Goal: Navigation & Orientation: Find specific page/section

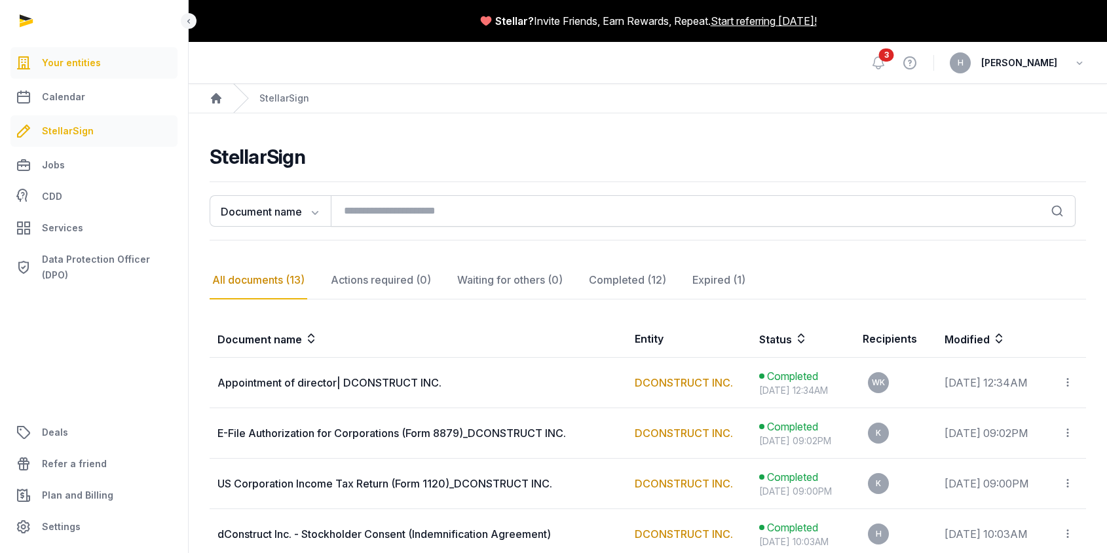
click at [77, 66] on span "Your entities" at bounding box center [71, 63] width 59 height 16
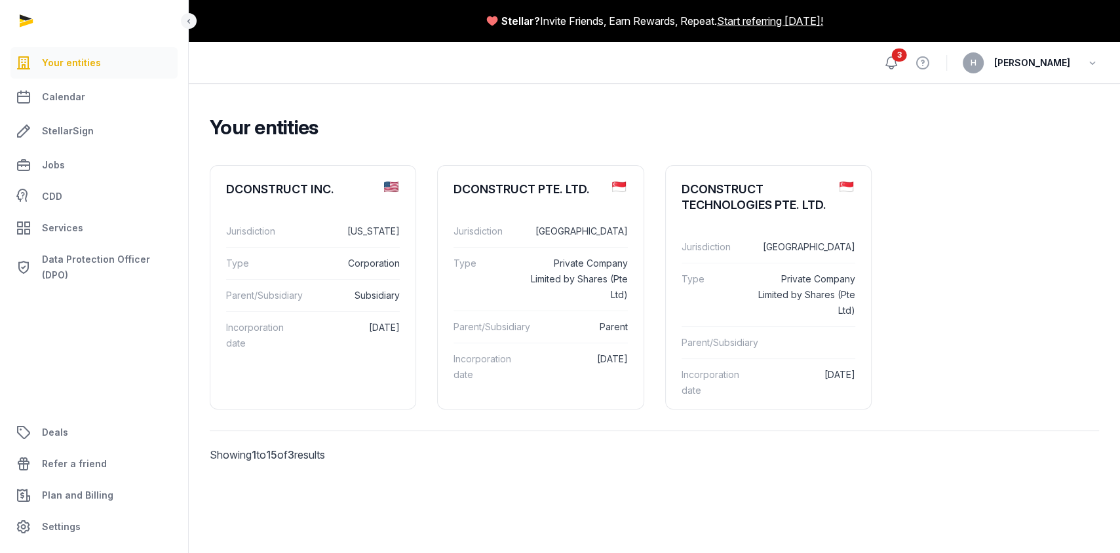
click at [899, 63] on icon at bounding box center [891, 63] width 16 height 16
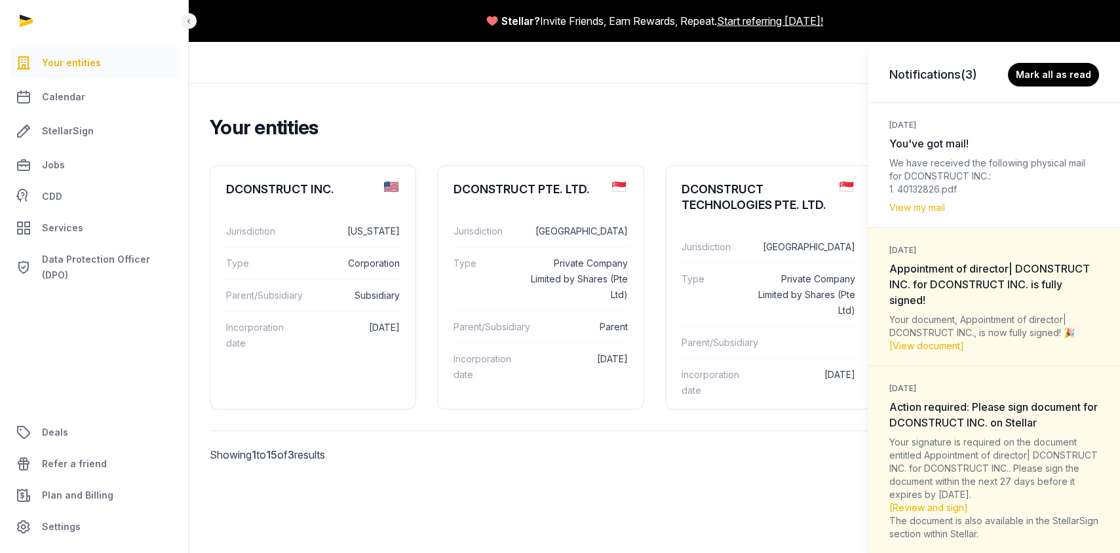
click at [632, 456] on div "Notifications (3) [PERSON_NAME] all as read [DATE] You've got mail! We have rec…" at bounding box center [560, 276] width 1120 height 553
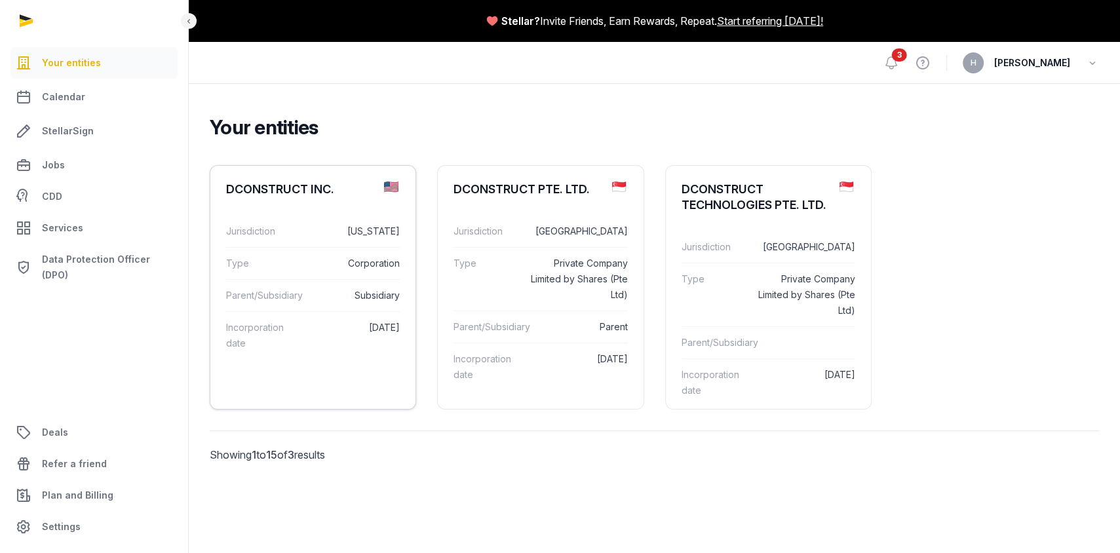
click at [307, 192] on div "DCONSTRUCT INC." at bounding box center [280, 190] width 108 height 16
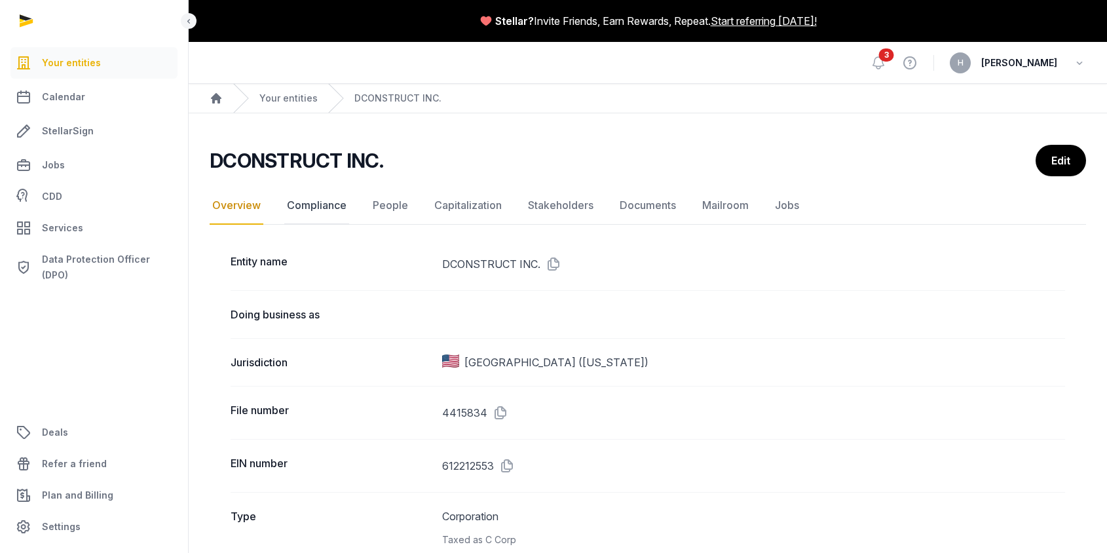
click at [316, 206] on link "Compliance" at bounding box center [316, 206] width 65 height 38
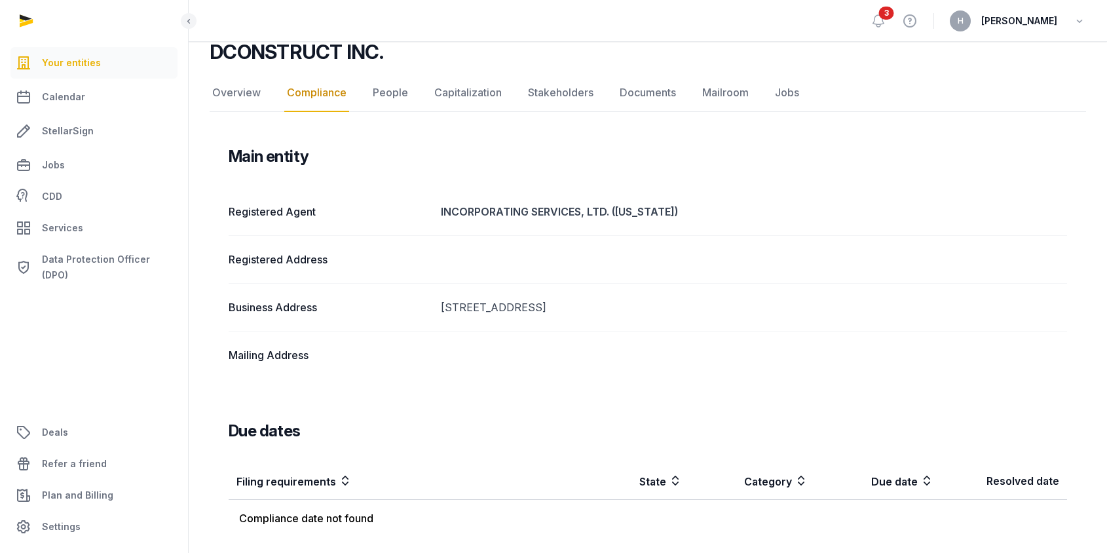
scroll to position [113, 0]
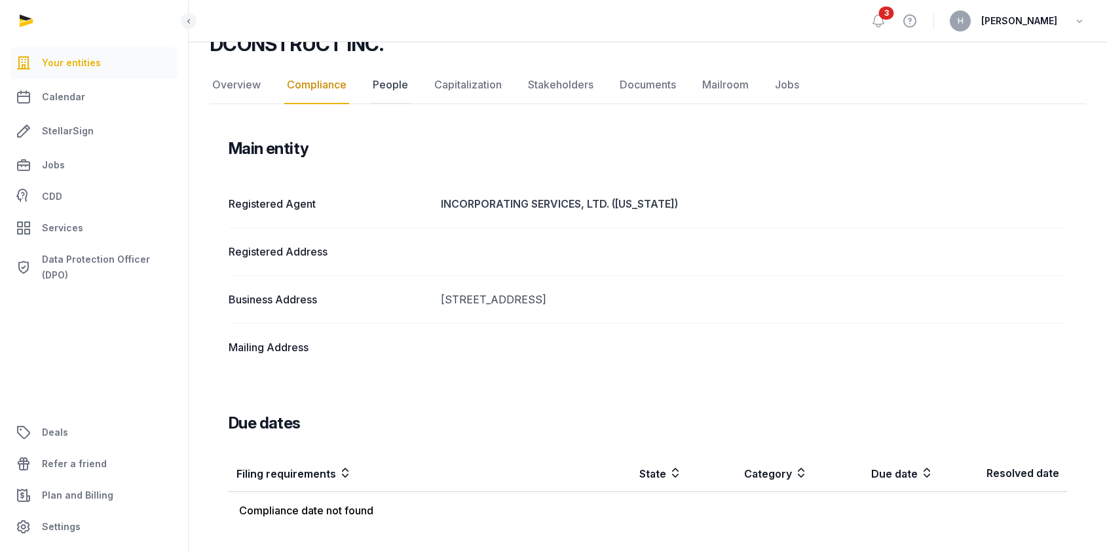
click at [391, 83] on link "People" at bounding box center [390, 85] width 41 height 38
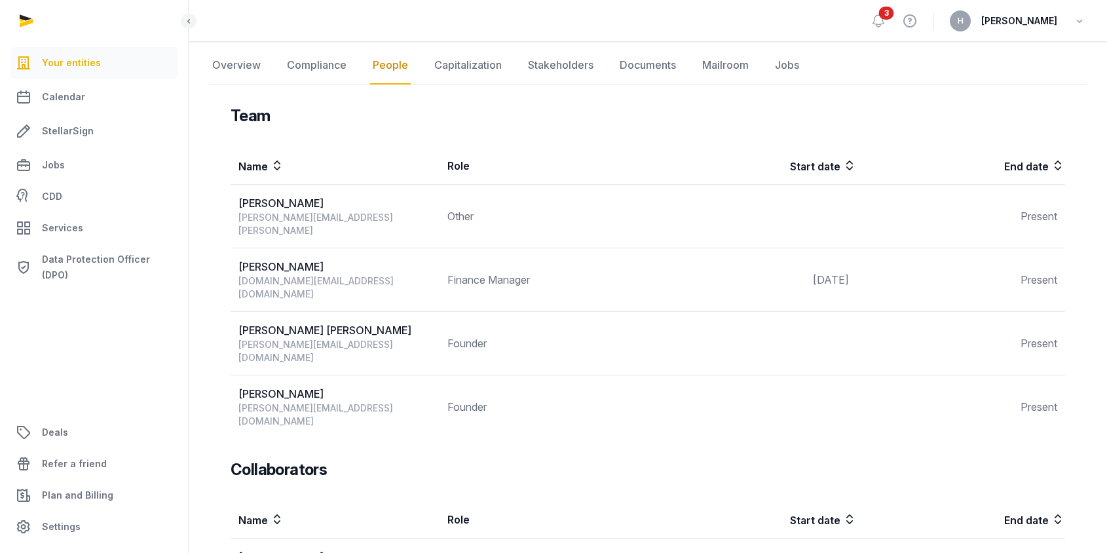
scroll to position [138, 0]
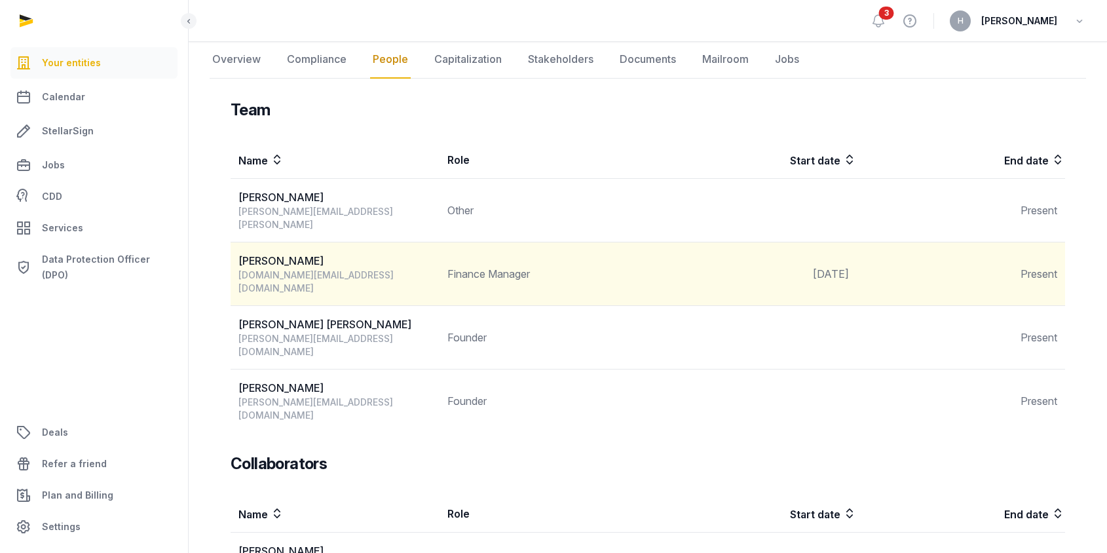
click at [1044, 267] on span "Present" at bounding box center [1039, 273] width 37 height 13
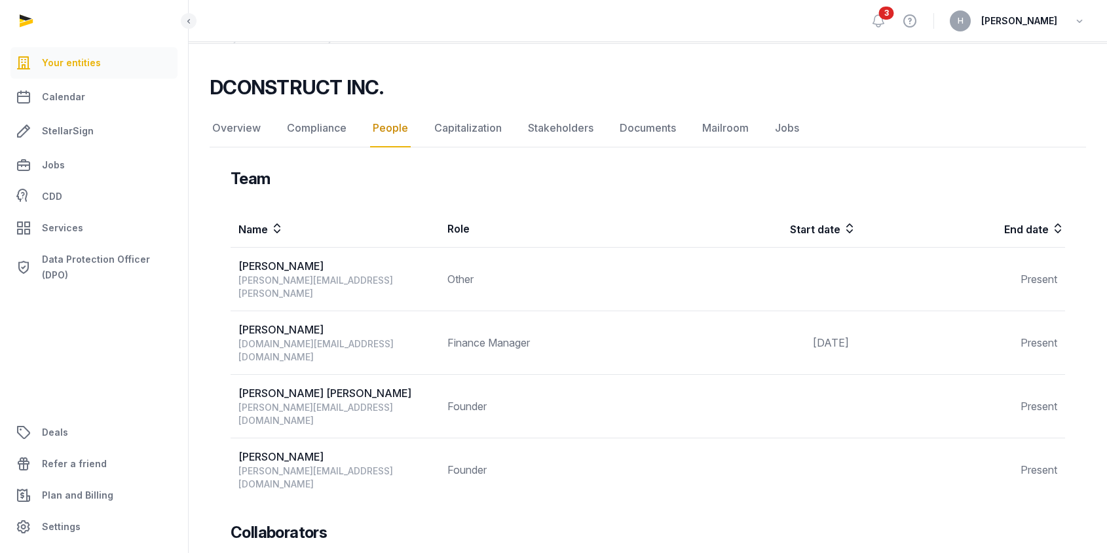
scroll to position [0, 0]
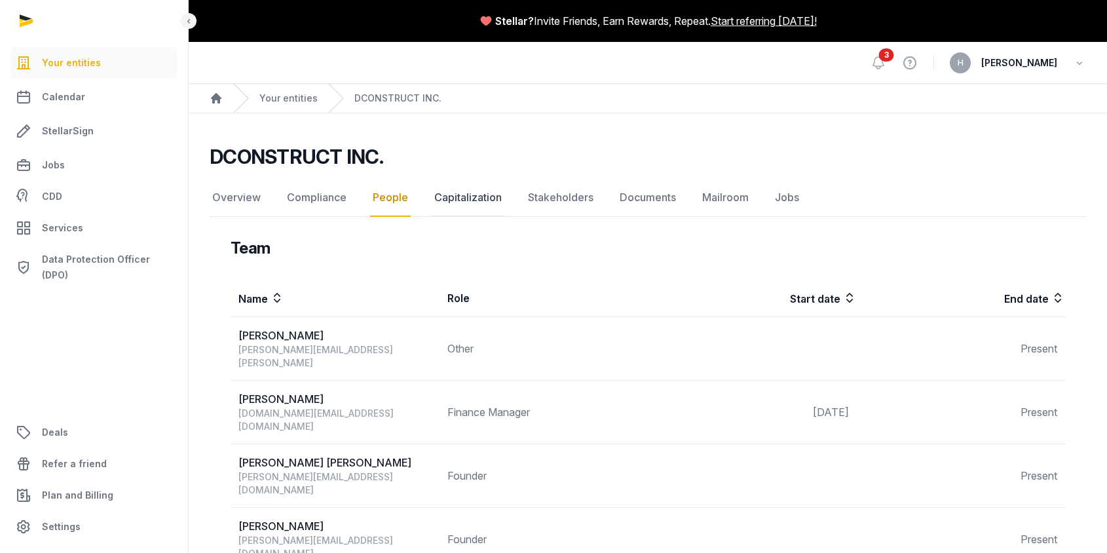
click at [469, 193] on link "Capitalization" at bounding box center [468, 198] width 73 height 38
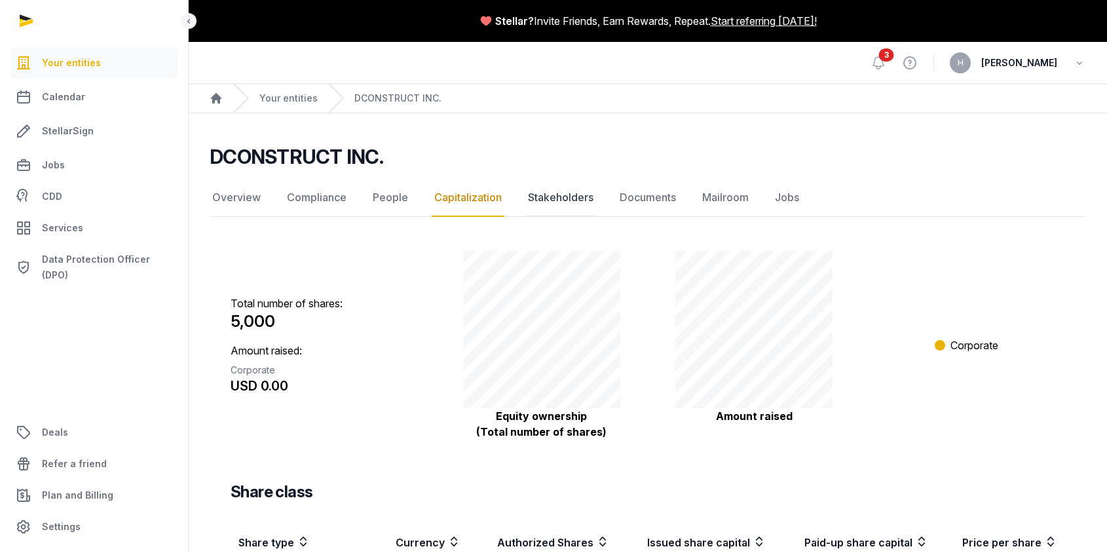
click at [559, 197] on link "Stakeholders" at bounding box center [561, 198] width 71 height 38
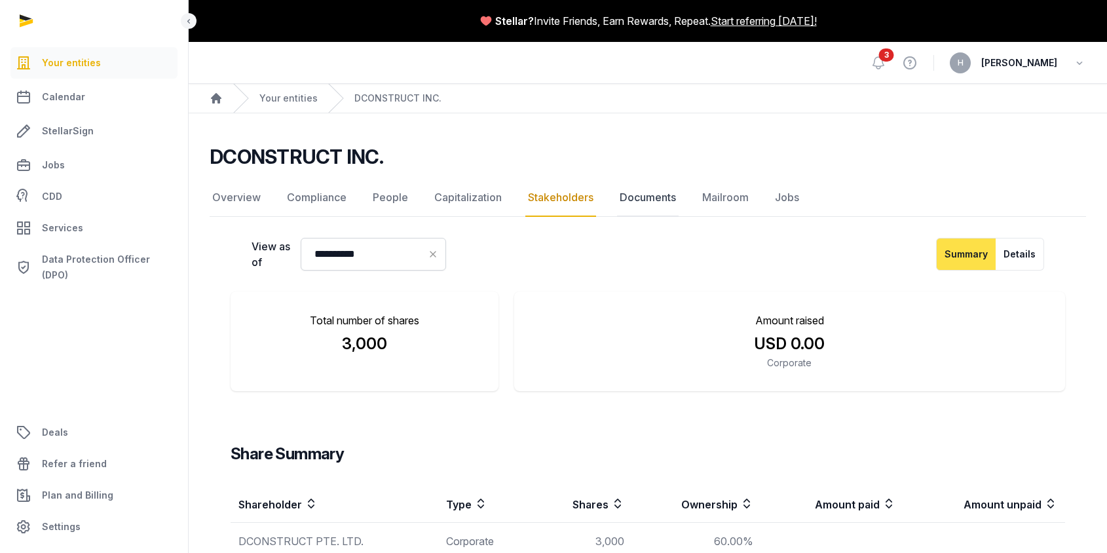
click at [661, 199] on link "Documents" at bounding box center [648, 198] width 62 height 38
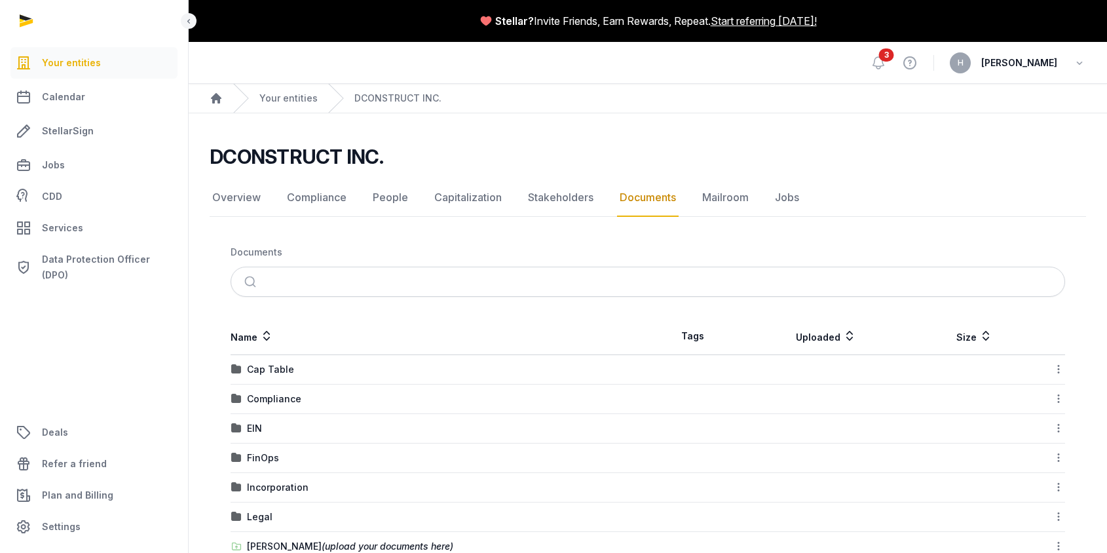
scroll to position [60, 0]
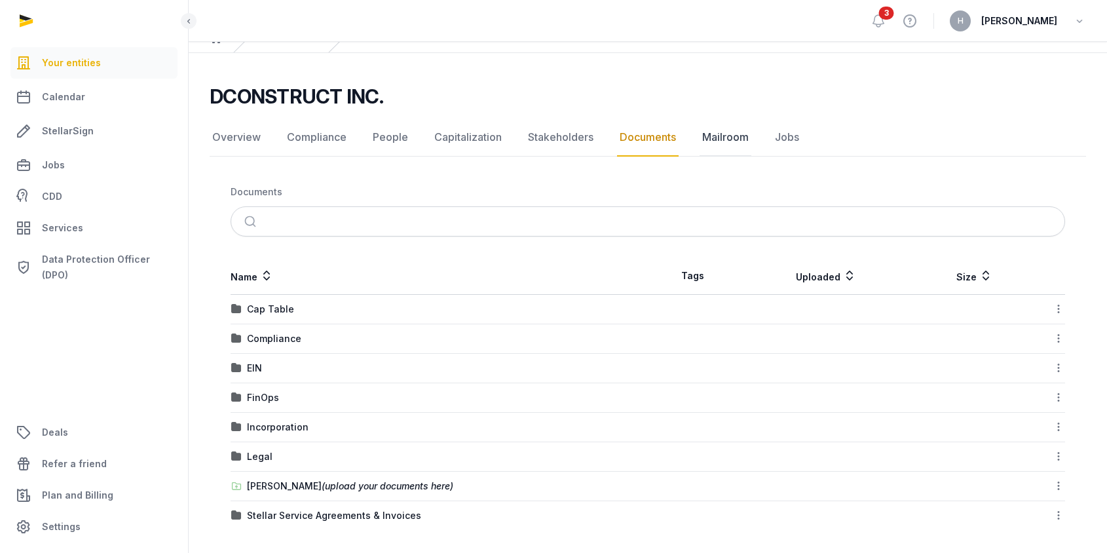
click at [731, 136] on link "Mailroom" at bounding box center [726, 138] width 52 height 38
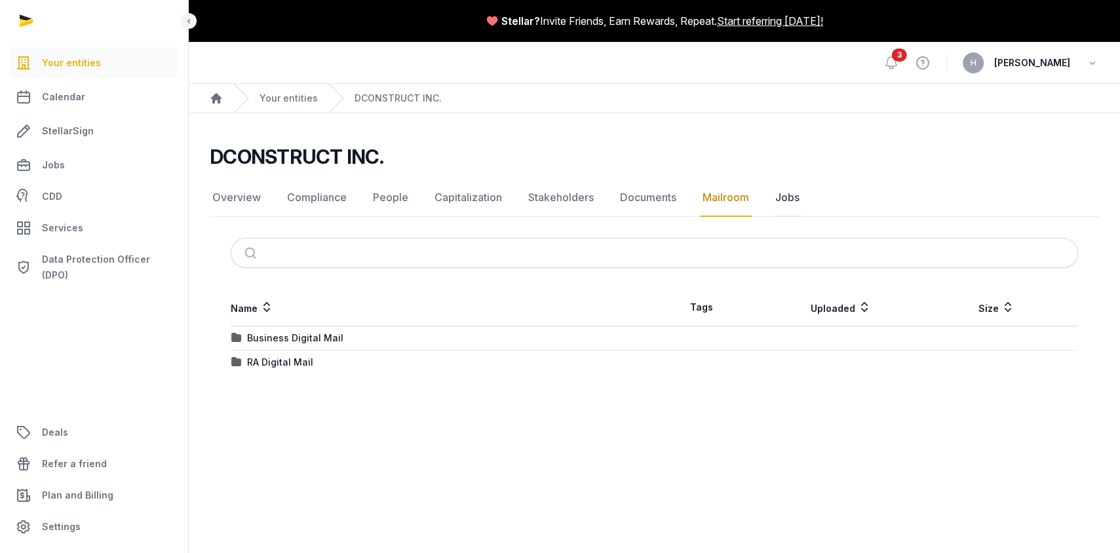
click at [783, 200] on link "Jobs" at bounding box center [787, 198] width 29 height 38
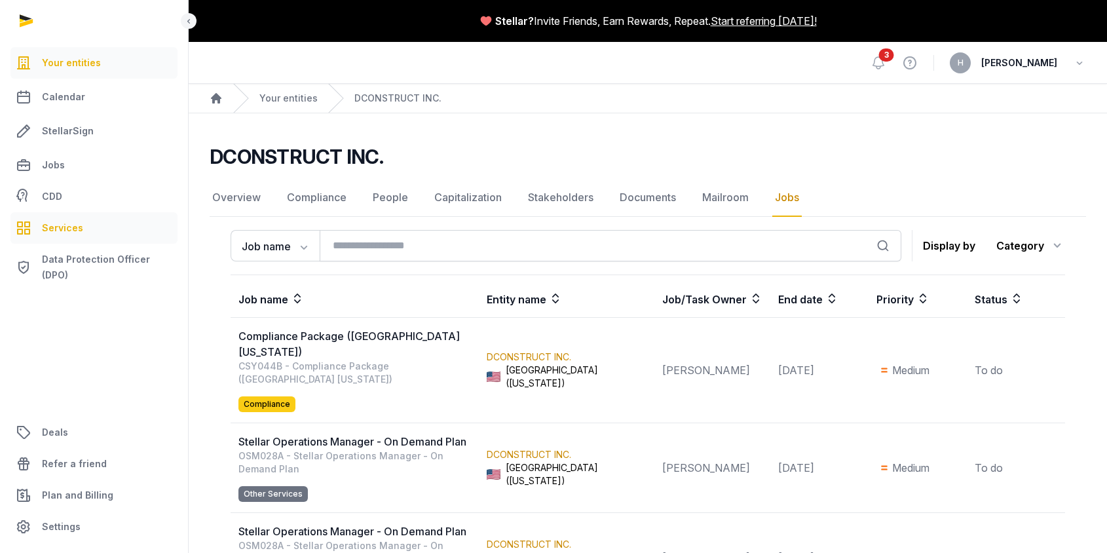
click at [72, 229] on span "Services" at bounding box center [62, 228] width 41 height 16
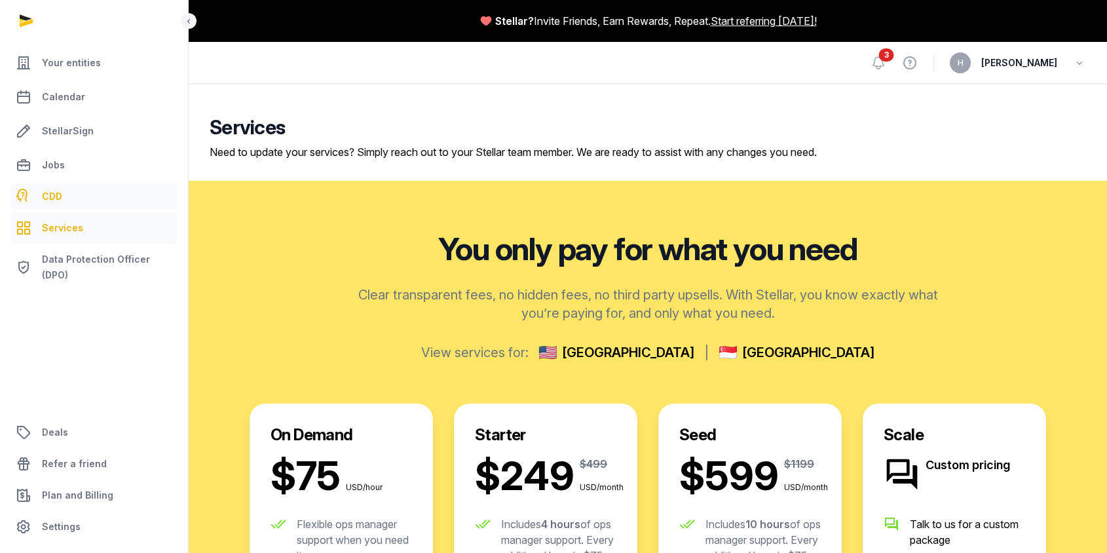
click at [56, 189] on span "CDD" at bounding box center [52, 197] width 20 height 16
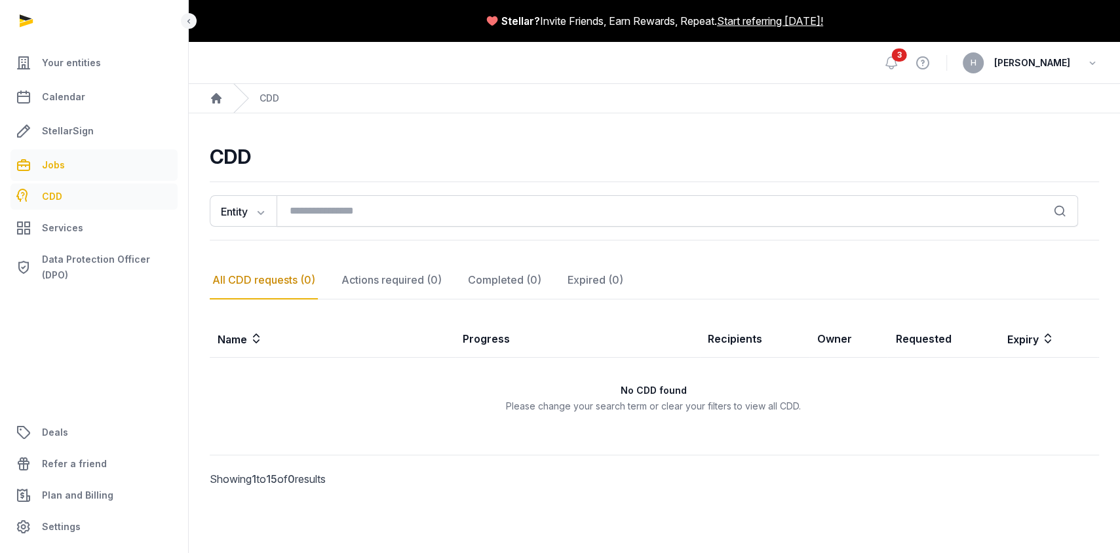
click at [56, 163] on span "Jobs" at bounding box center [53, 165] width 23 height 16
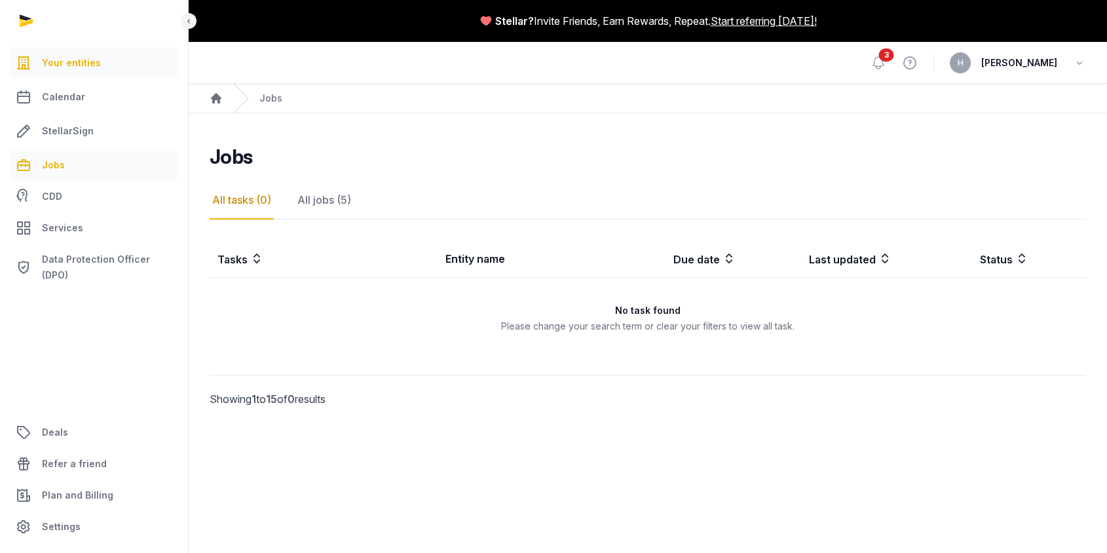
click at [69, 66] on span "Your entities" at bounding box center [71, 63] width 59 height 16
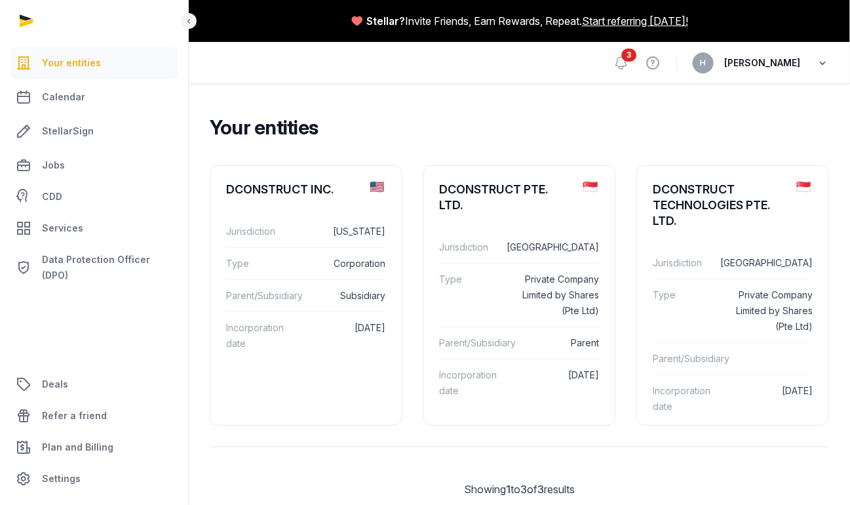
click at [816, 61] on icon "button" at bounding box center [822, 63] width 13 height 18
click at [723, 96] on link "Your Profile" at bounding box center [755, 93] width 147 height 24
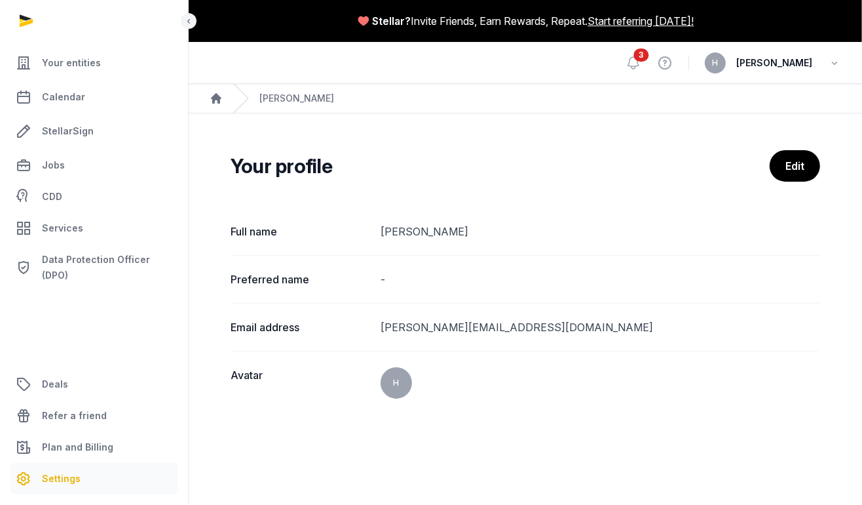
click at [70, 474] on span "Settings" at bounding box center [61, 478] width 39 height 16
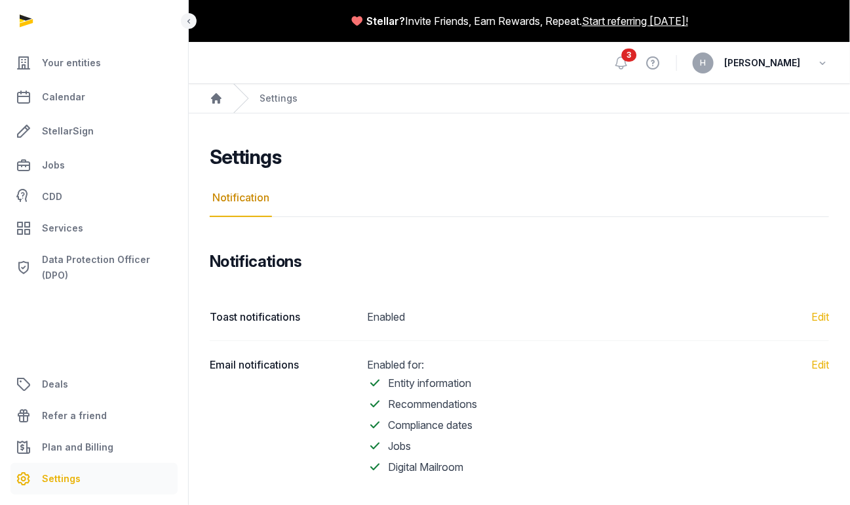
scroll to position [13, 0]
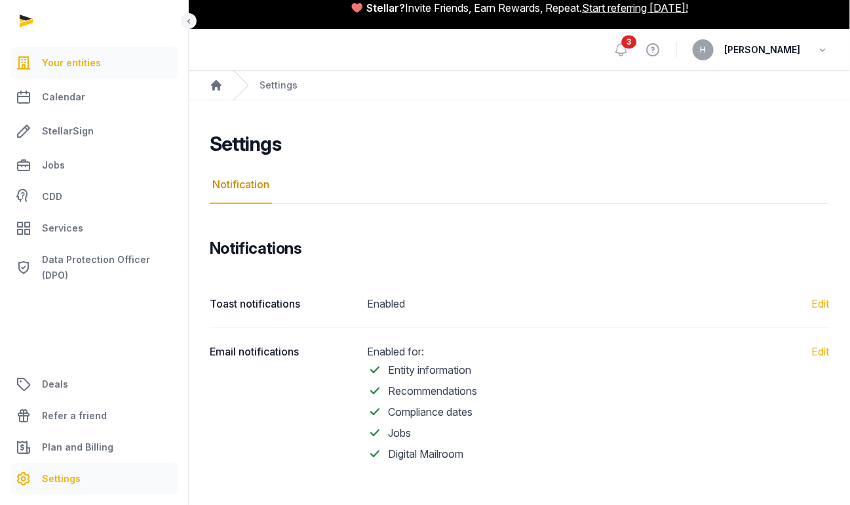
click at [77, 59] on span "Your entities" at bounding box center [71, 63] width 59 height 16
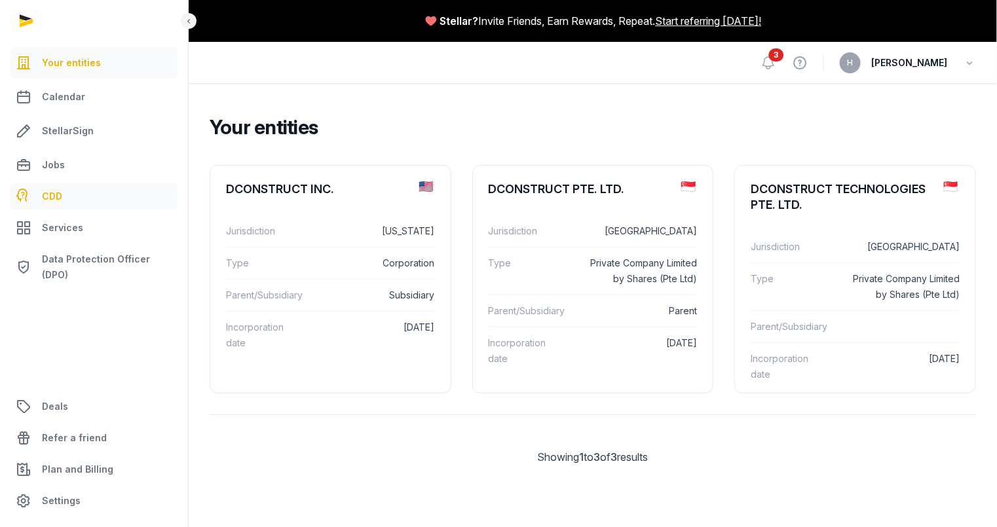
click at [58, 197] on span "CDD" at bounding box center [52, 197] width 20 height 16
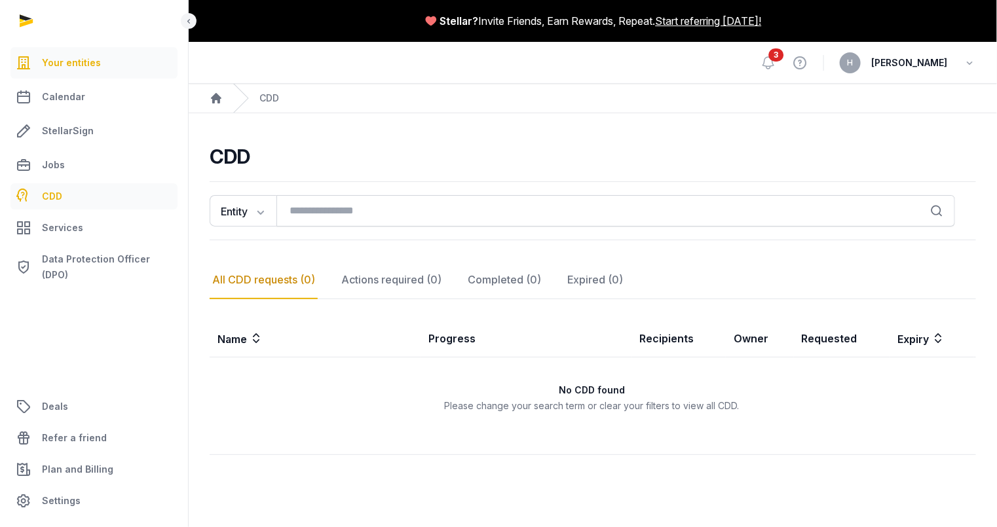
click at [69, 67] on span "Your entities" at bounding box center [71, 63] width 59 height 16
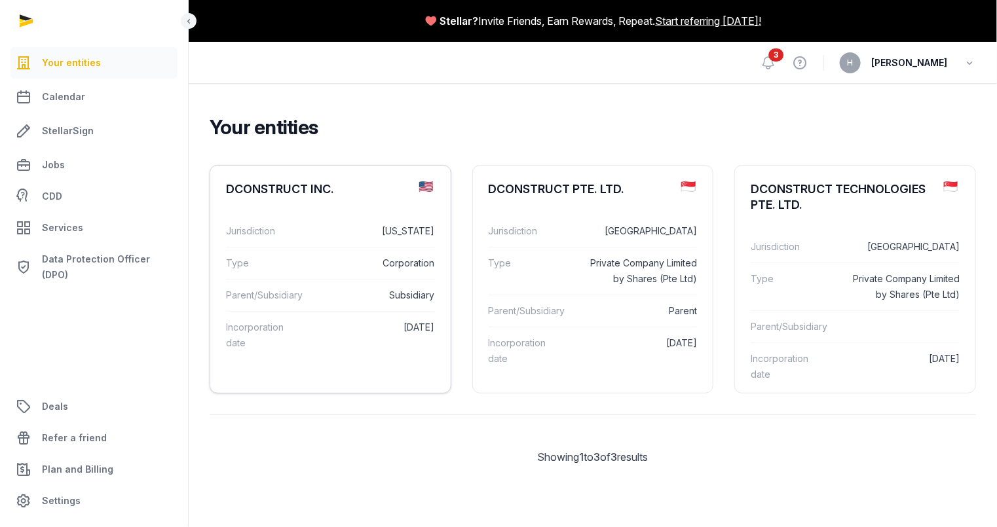
click at [305, 189] on div "DCONSTRUCT INC." at bounding box center [280, 190] width 108 height 16
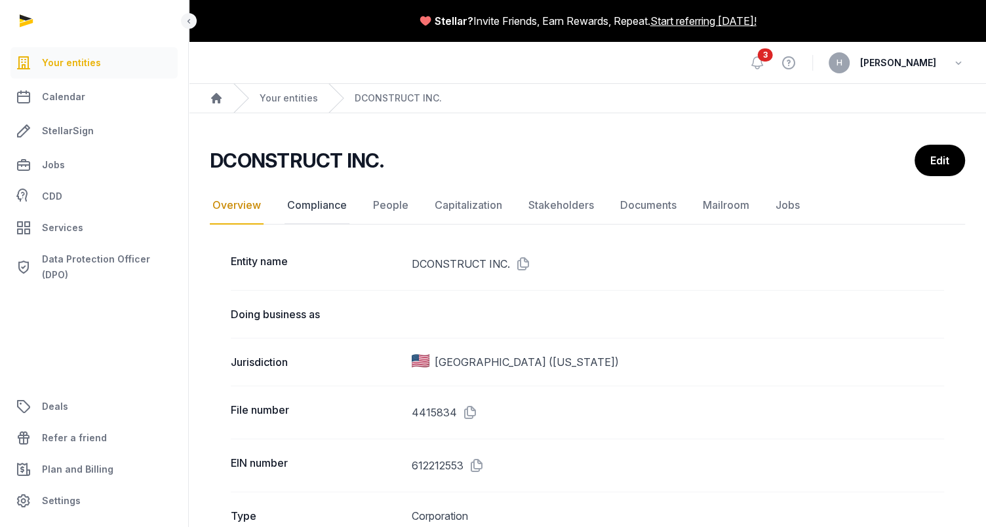
click at [325, 203] on link "Compliance" at bounding box center [316, 206] width 65 height 38
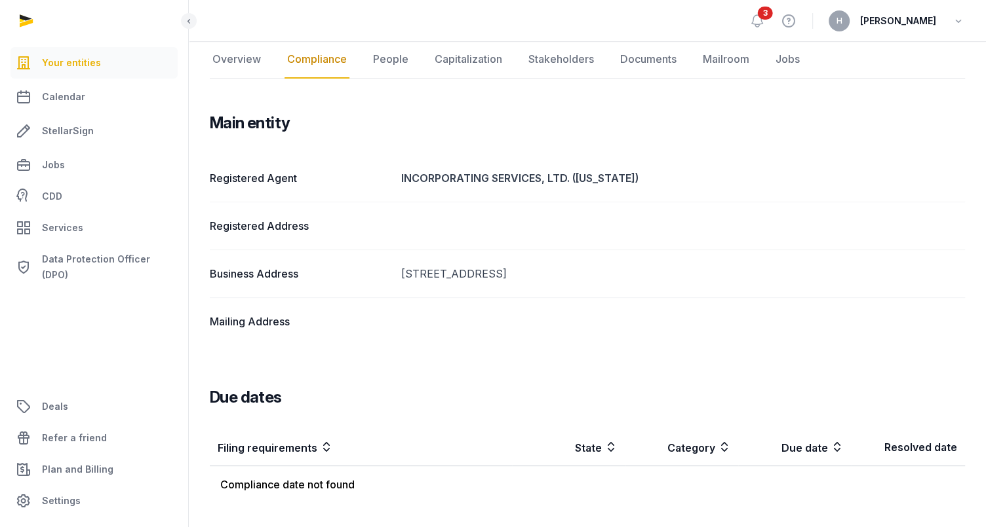
scroll to position [136, 0]
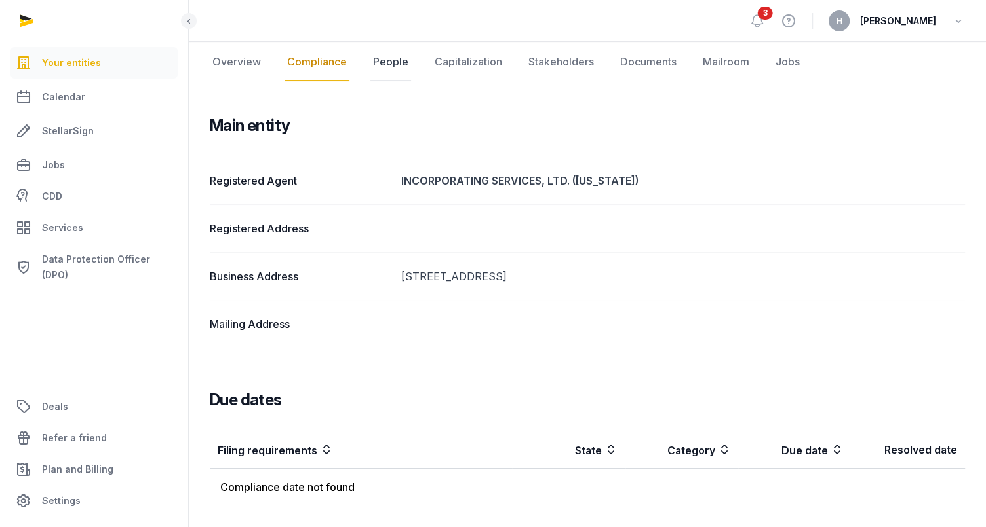
click at [384, 59] on link "People" at bounding box center [390, 62] width 41 height 38
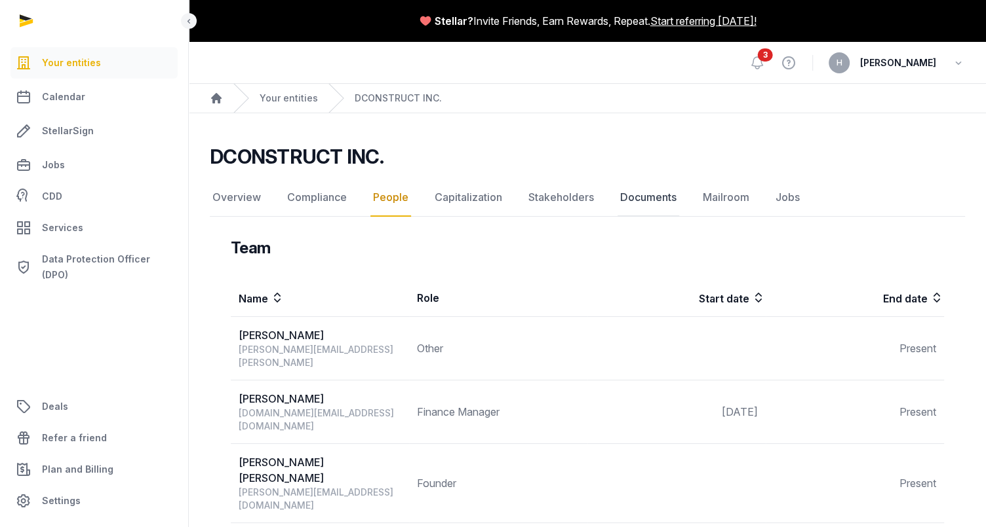
click at [661, 197] on link "Documents" at bounding box center [648, 198] width 62 height 38
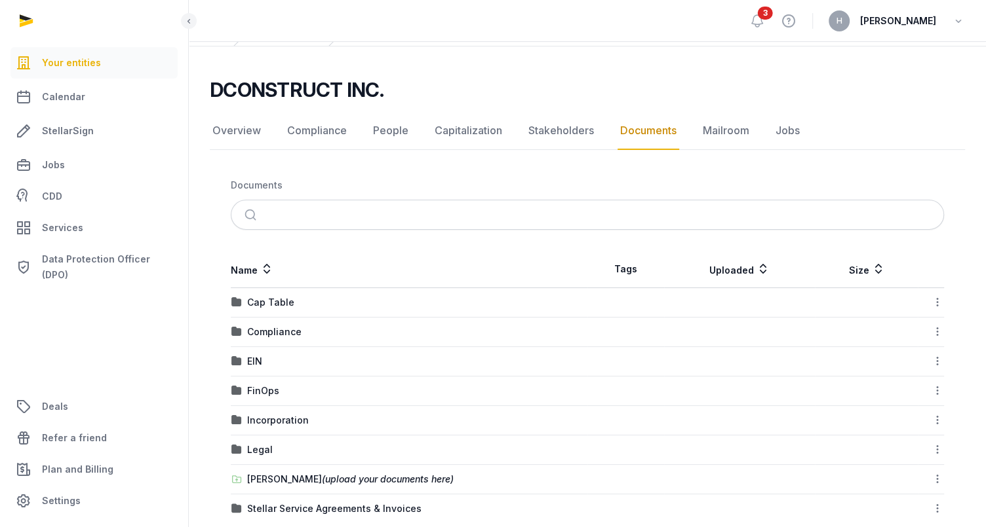
scroll to position [86, 0]
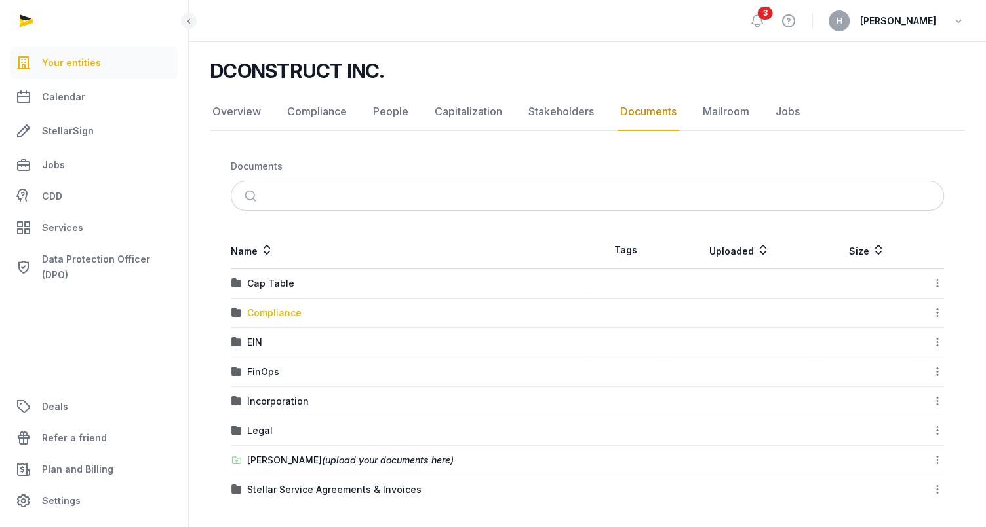
click at [273, 309] on div "Compliance" at bounding box center [274, 313] width 54 height 13
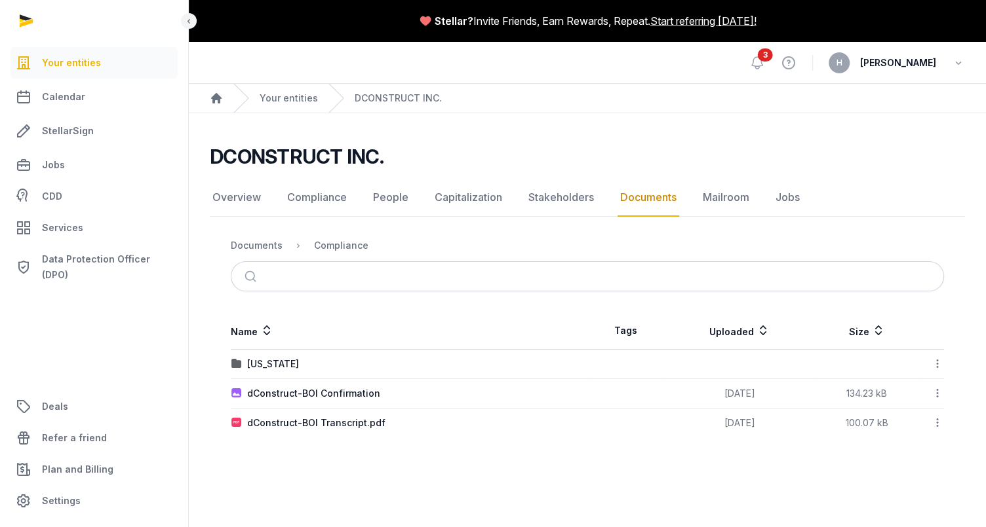
scroll to position [0, 0]
click at [257, 244] on div "Documents" at bounding box center [257, 245] width 52 height 13
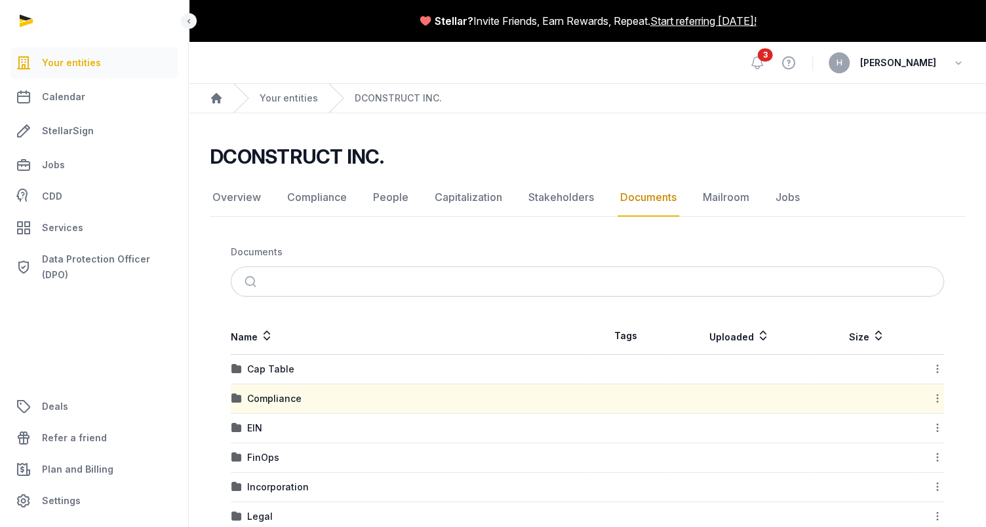
scroll to position [86, 0]
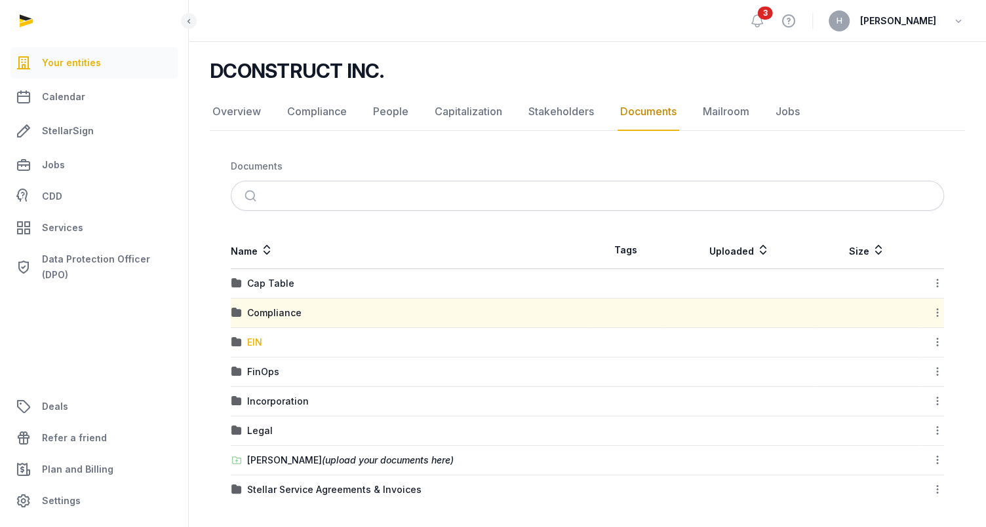
click at [258, 338] on div "EIN" at bounding box center [254, 342] width 15 height 13
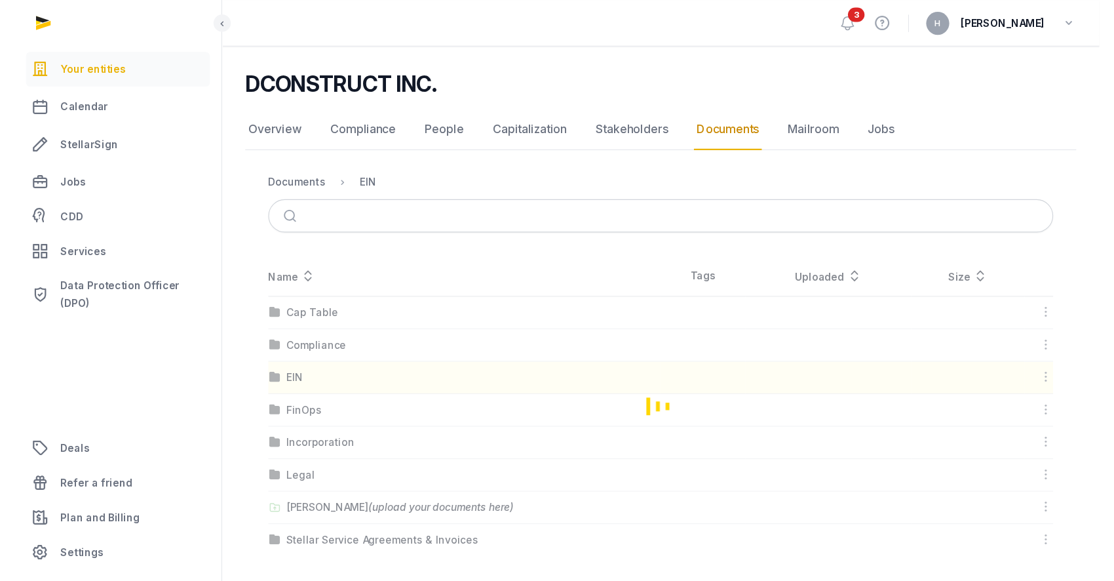
scroll to position [0, 0]
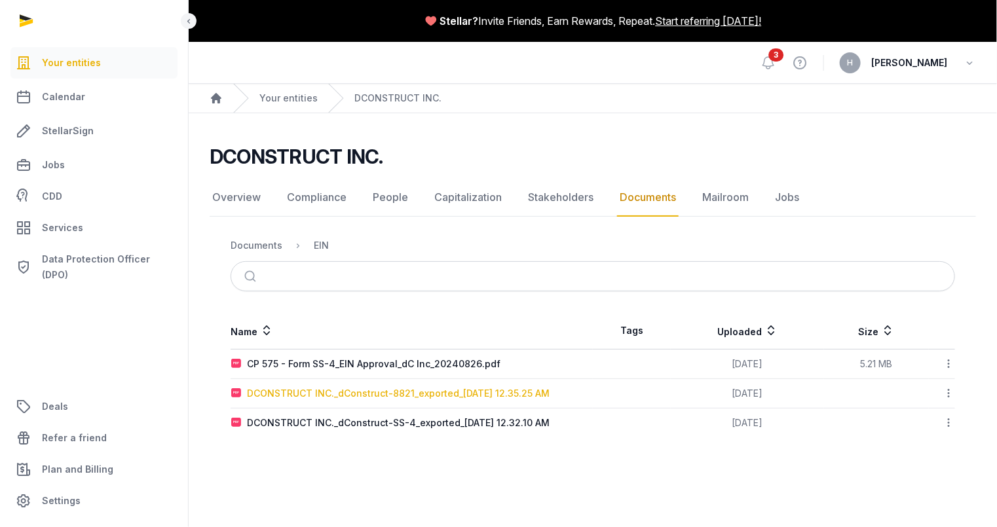
click at [392, 390] on div "DCONSTRUCT INC._dConstruct-8821_exported_[DATE] 12.35.25 AM" at bounding box center [398, 393] width 303 height 13
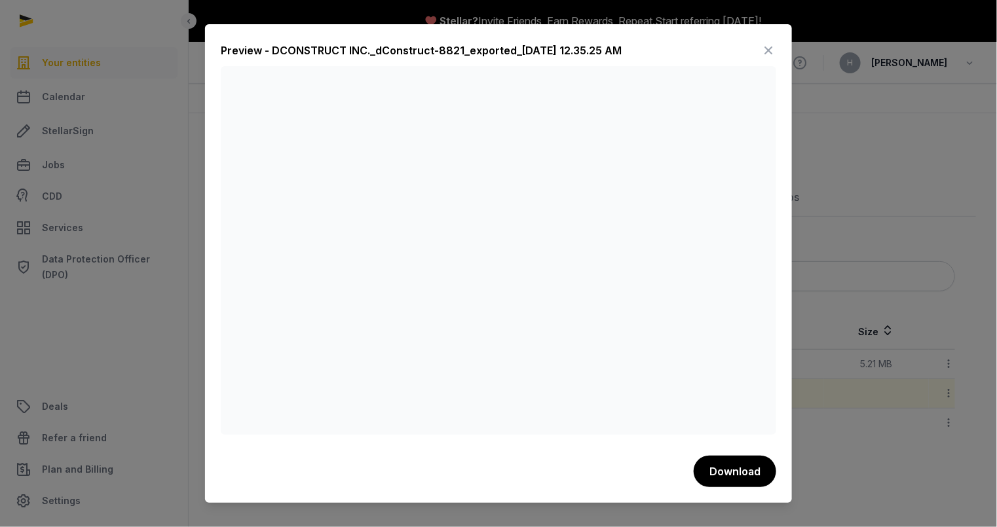
click at [770, 47] on icon at bounding box center [769, 50] width 16 height 21
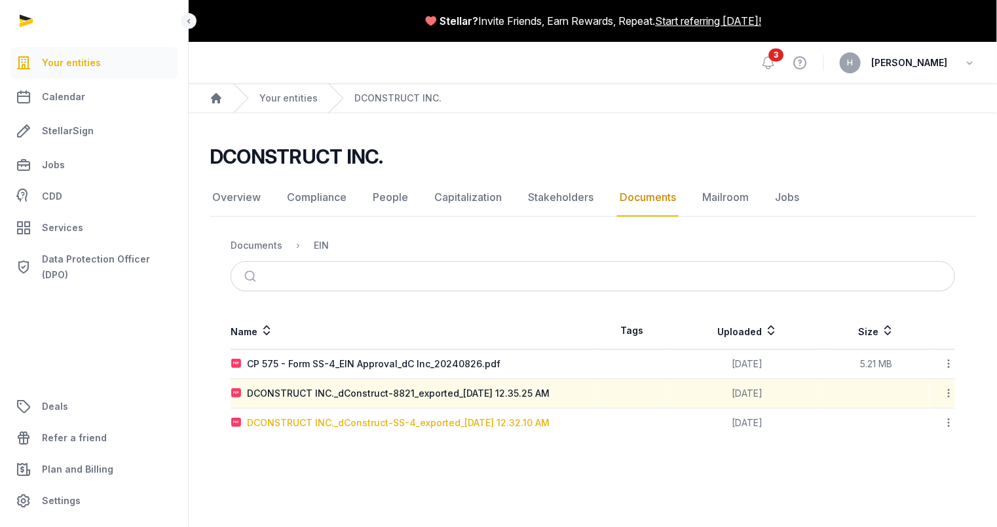
click at [392, 427] on div "DCONSTRUCT INC._dConstruct-SS-4_exported_[DATE] 12.32.10 AM" at bounding box center [398, 423] width 303 height 13
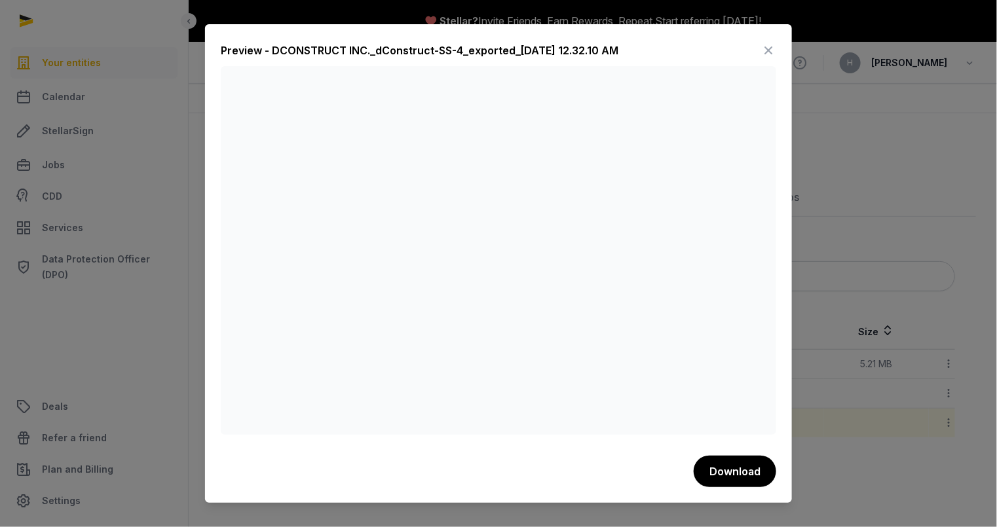
click at [769, 46] on icon at bounding box center [769, 50] width 16 height 21
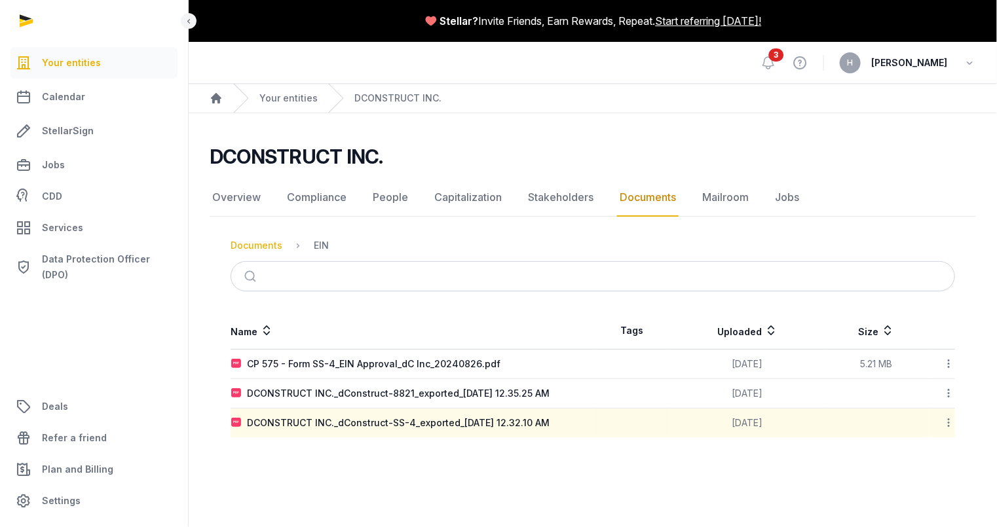
click at [267, 246] on div "Documents" at bounding box center [257, 245] width 52 height 13
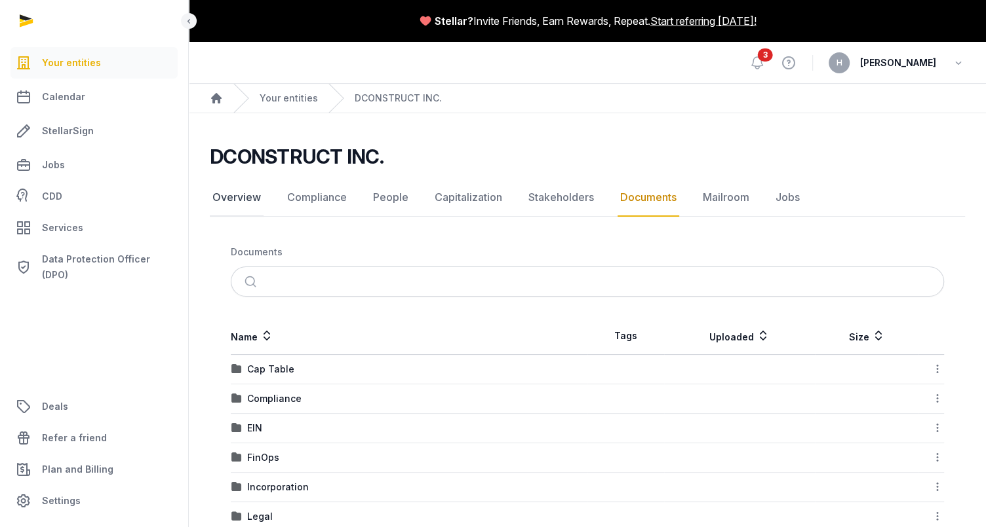
click at [247, 199] on link "Overview" at bounding box center [237, 198] width 54 height 38
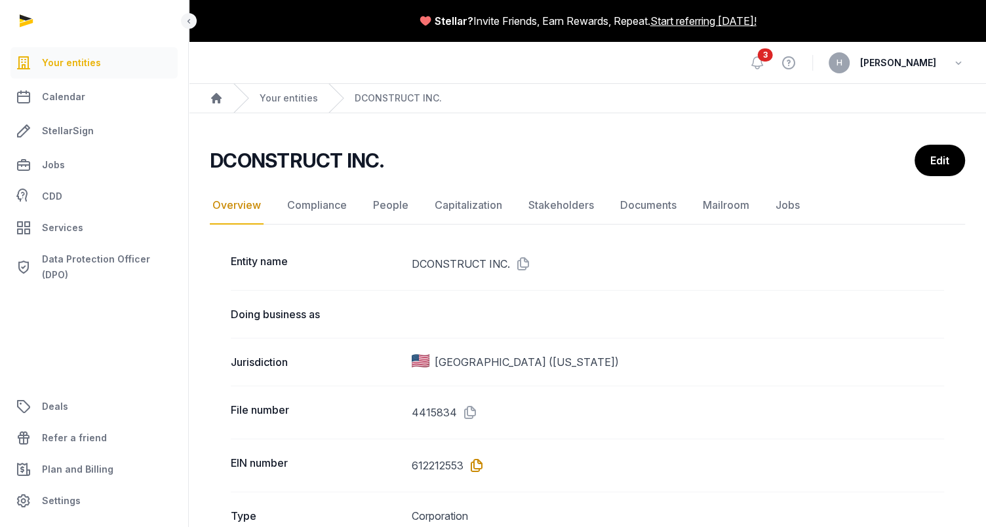
click at [474, 465] on icon at bounding box center [473, 465] width 21 height 21
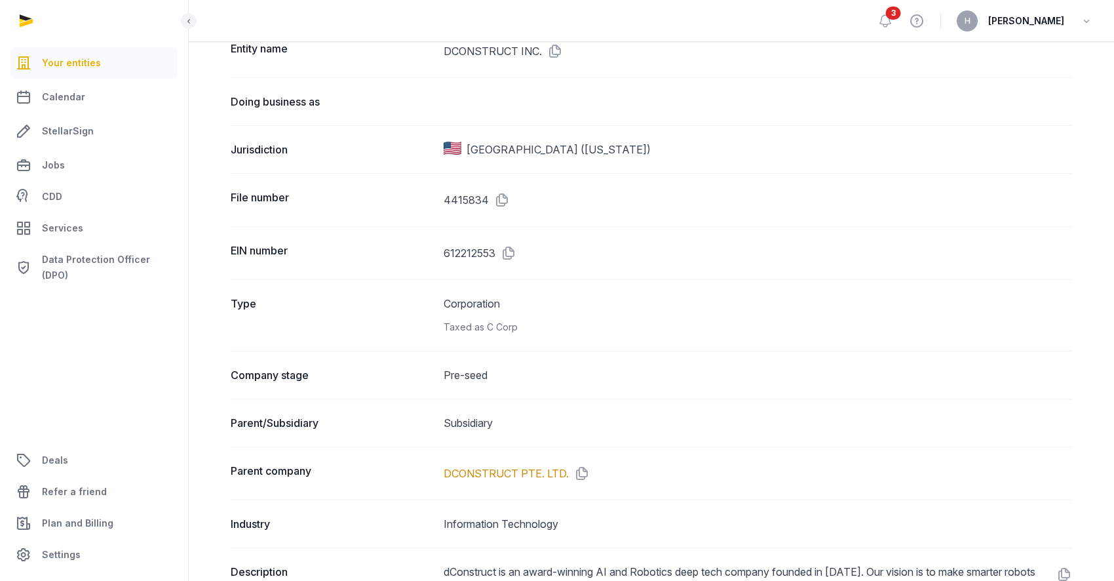
scroll to position [218, 0]
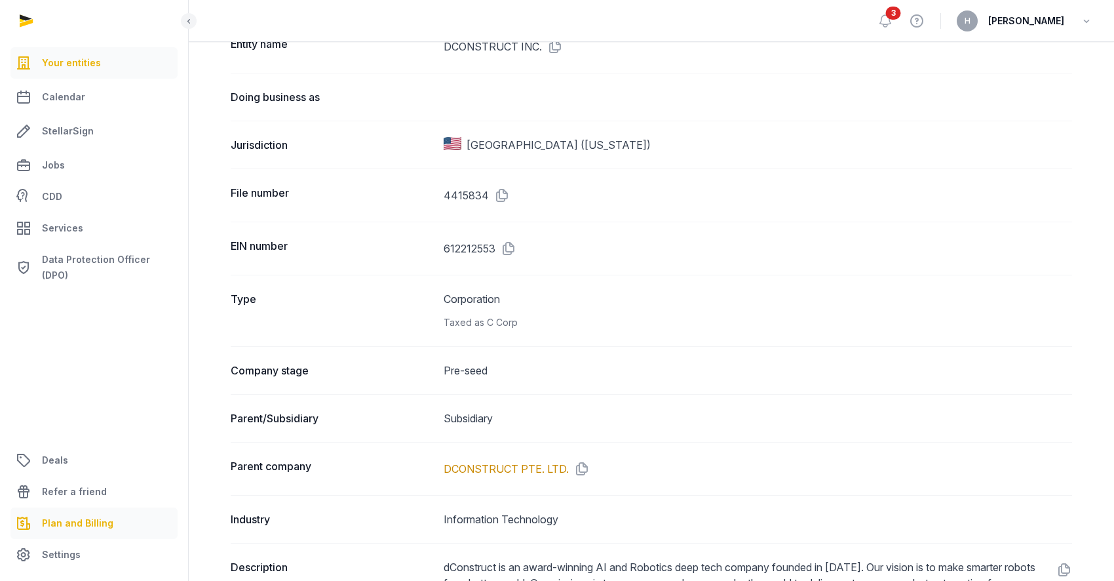
click at [92, 520] on span "Plan and Billing" at bounding box center [77, 523] width 71 height 16
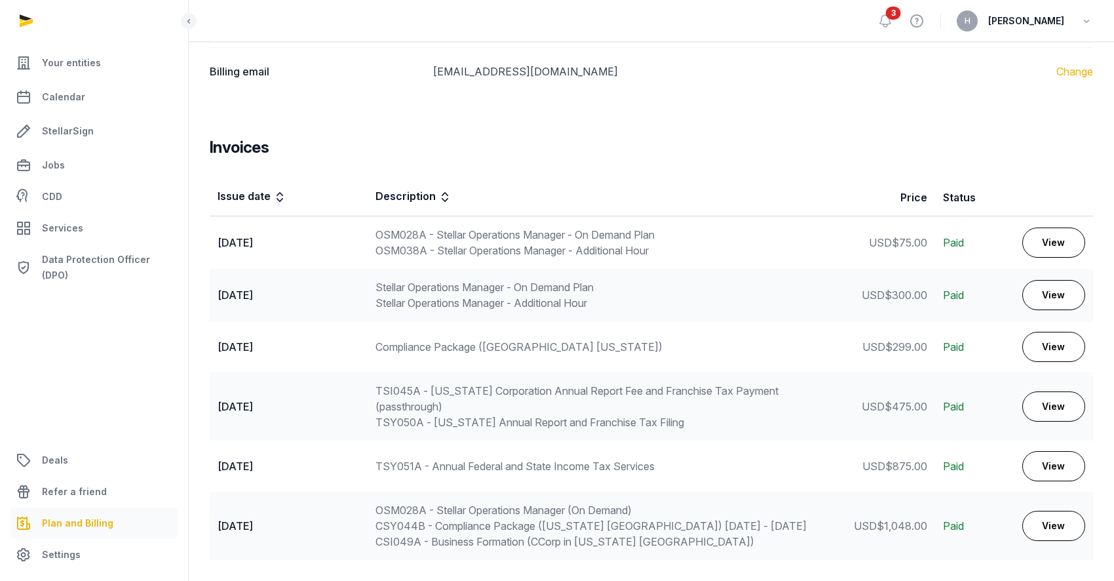
scroll to position [395, 0]
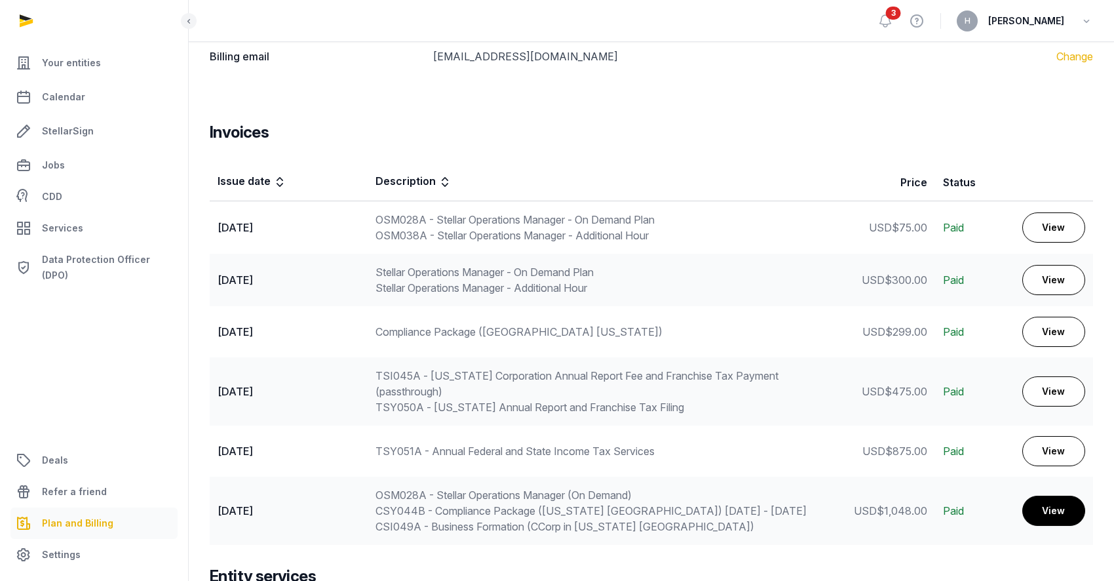
click at [1043, 510] on link "View" at bounding box center [1053, 510] width 63 height 30
